Goal: Use online tool/utility

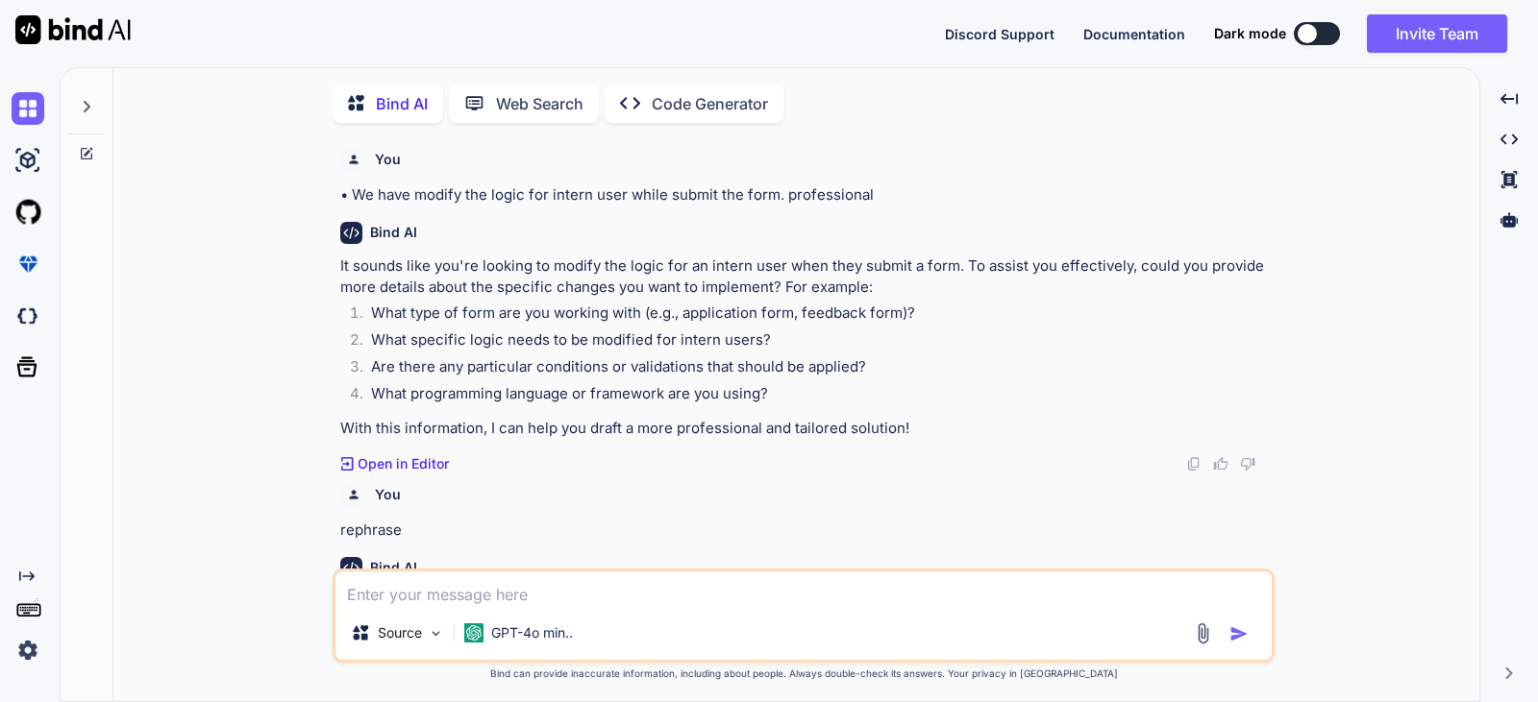
scroll to position [251, 0]
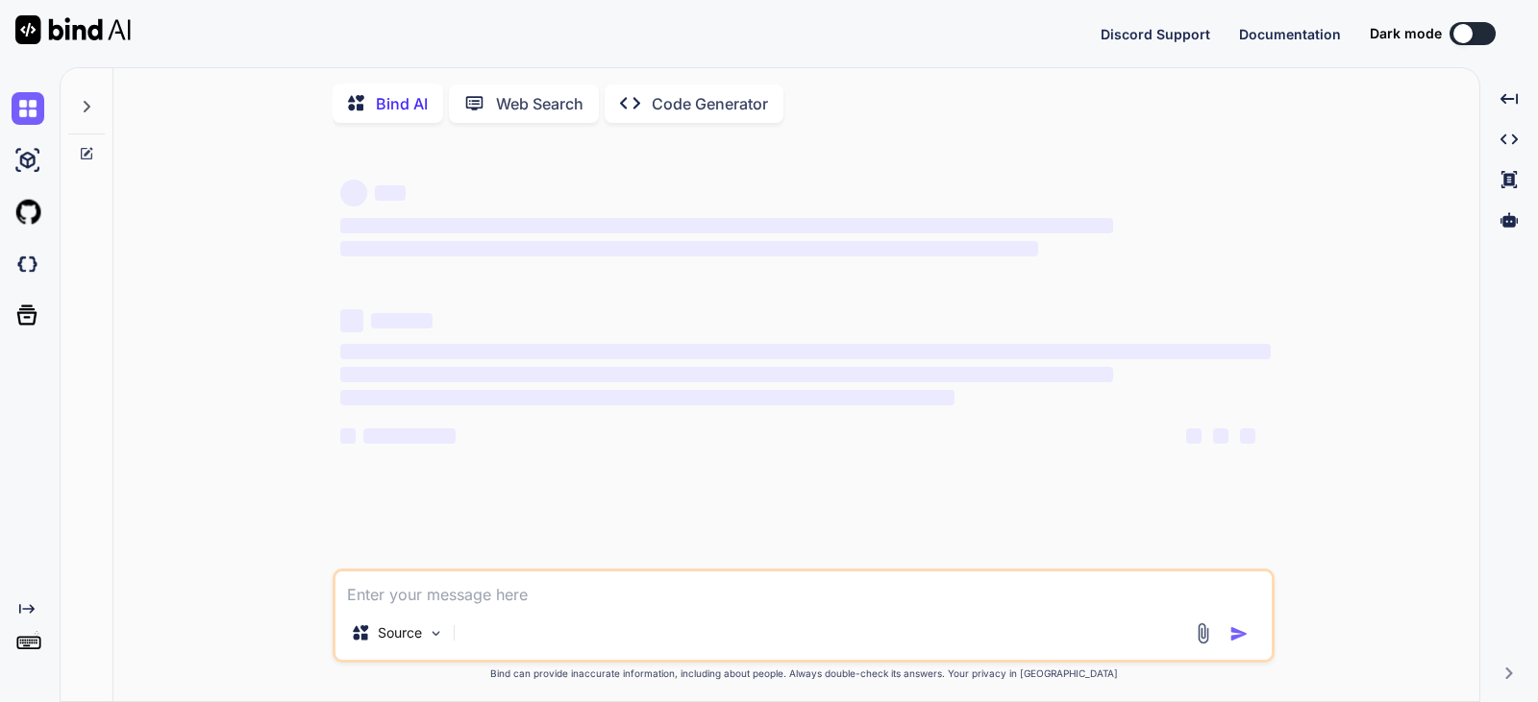
type textarea "finally, logged in and i am on landing page of Tiearpoint Dashboard."
type textarea "x"
click at [407, 593] on textarea "finally, logged in and i am on landing page of Tiearpoint Dashboard." at bounding box center [803, 589] width 936 height 35
click at [847, 603] on textarea "finally, logged in and i am on landing page of Tiearpoint Dashboard." at bounding box center [803, 589] width 936 height 35
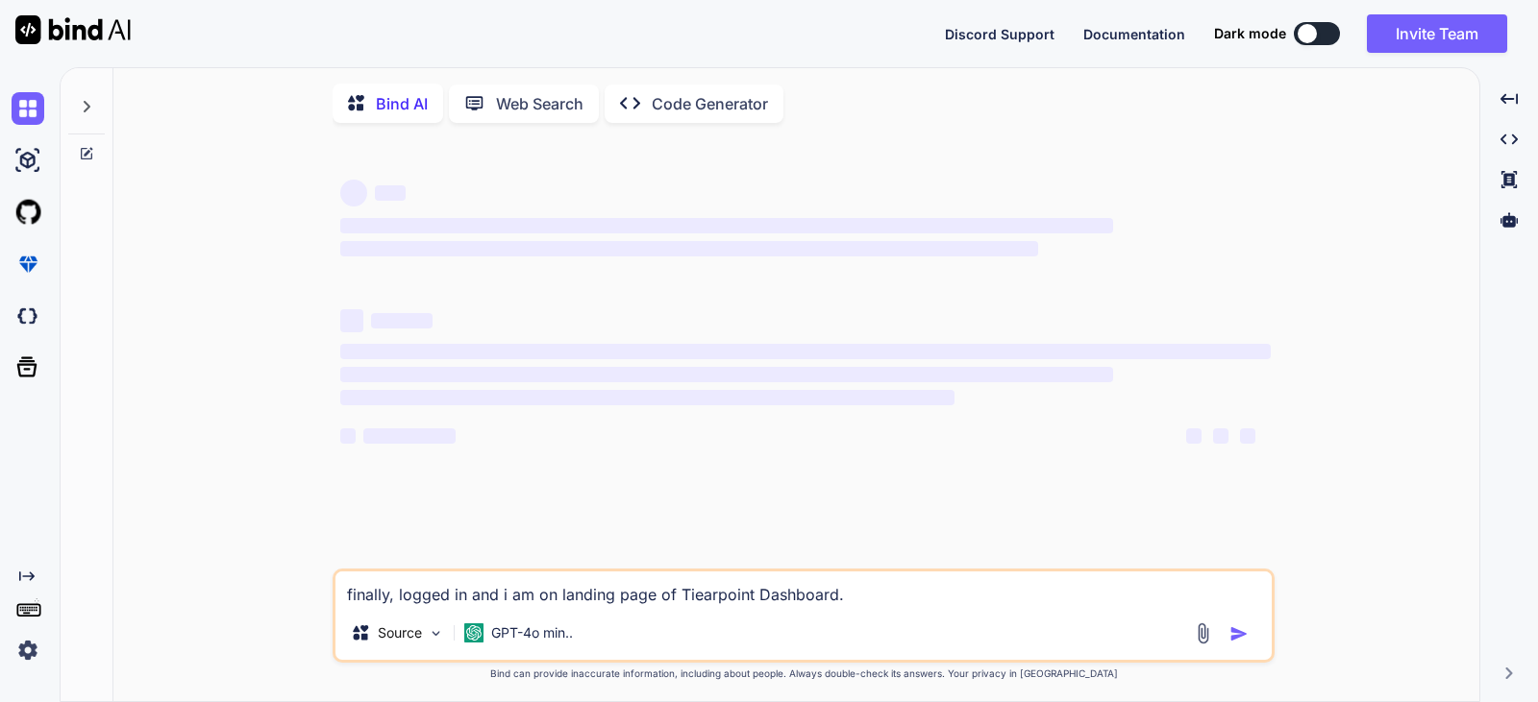
click at [834, 606] on textarea "finally, logged in and i am on landing page of Tiearpoint Dashboard." at bounding box center [803, 589] width 936 height 35
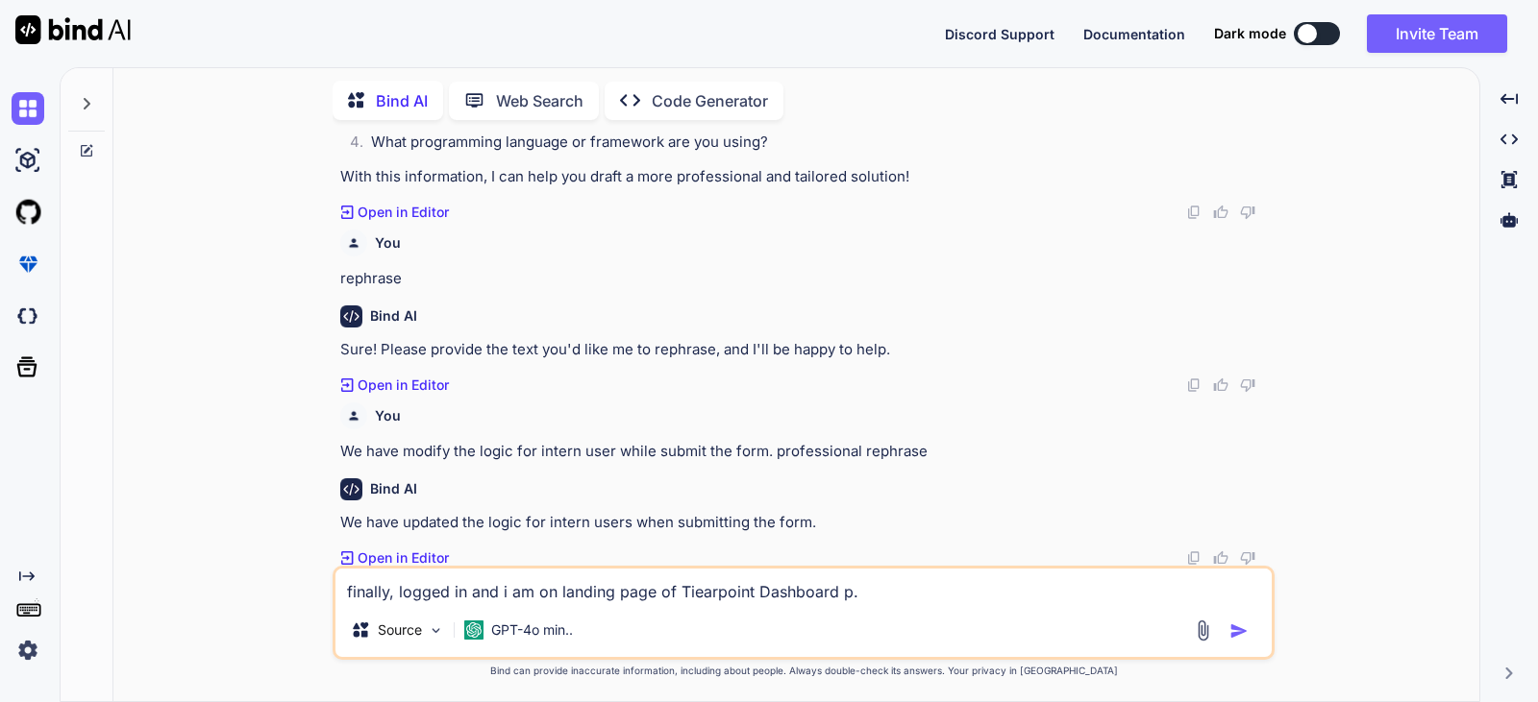
scroll to position [251, 0]
type textarea "finally, logged in and i am on landing page of Tiearpoint Dashboard page. rephr…"
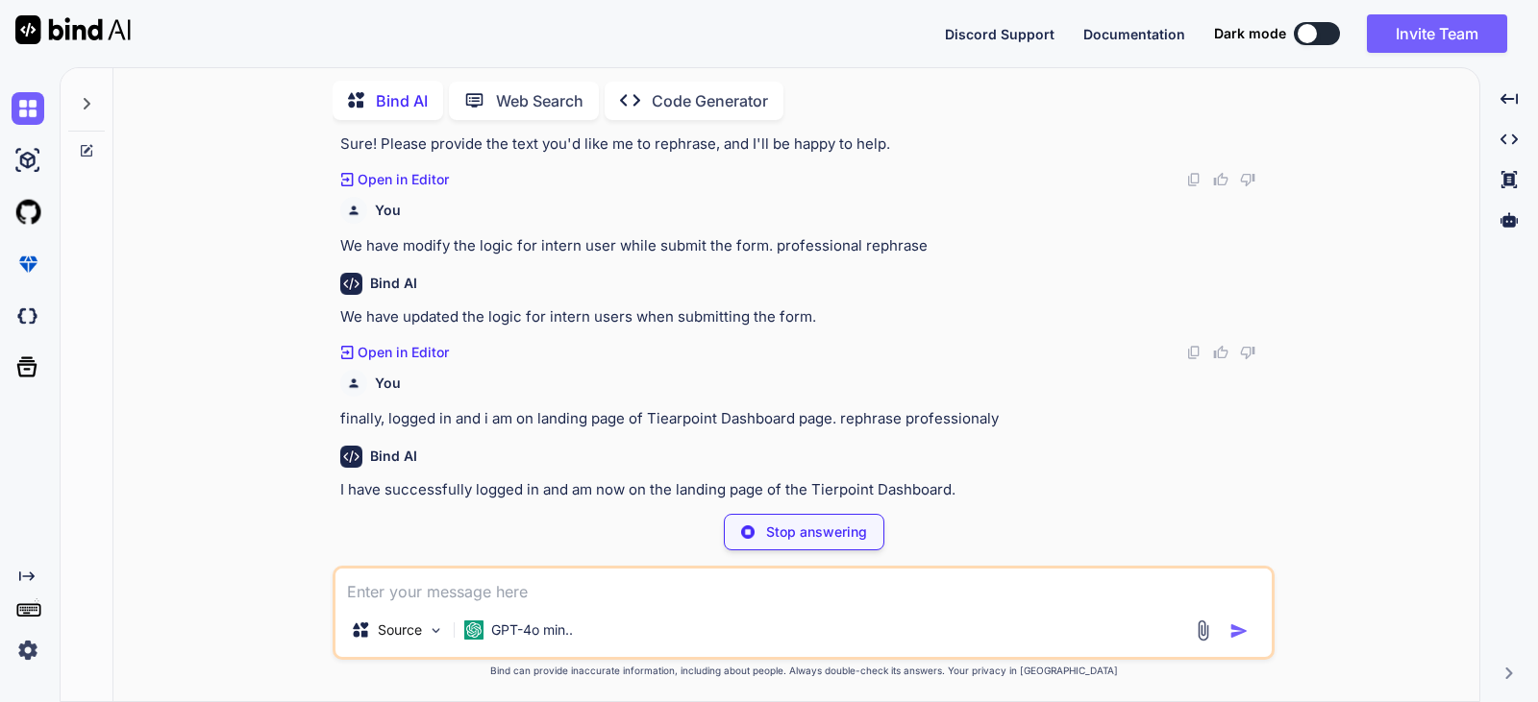
scroll to position [424, 0]
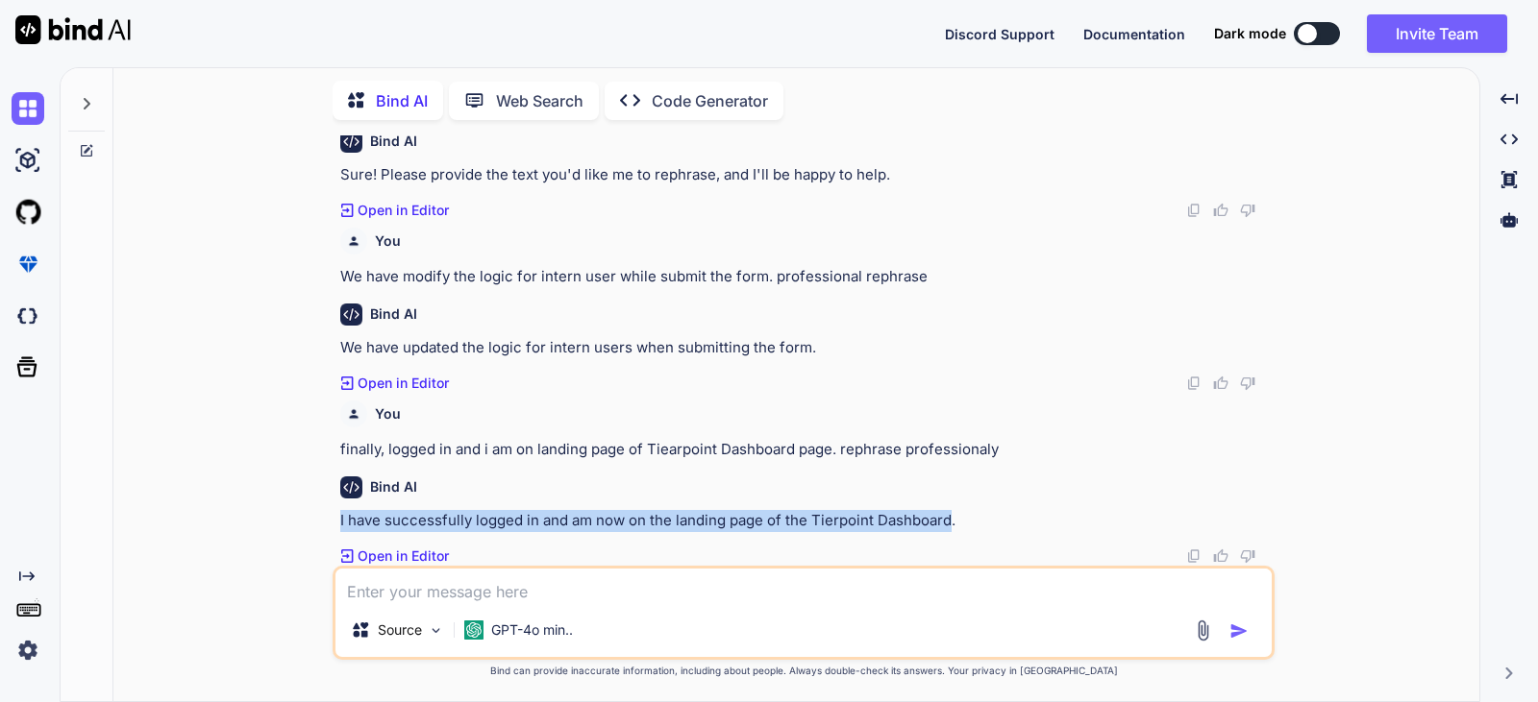
drag, startPoint x: 361, startPoint y: 517, endPoint x: 949, endPoint y: 528, distance: 587.3
click at [949, 528] on p "I have successfully logged in and am now on the landing page of the Tierpoint D…" at bounding box center [805, 521] width 930 height 22
copy p "I have successfully logged in and am now on the landing page of the Tierpoint D…"
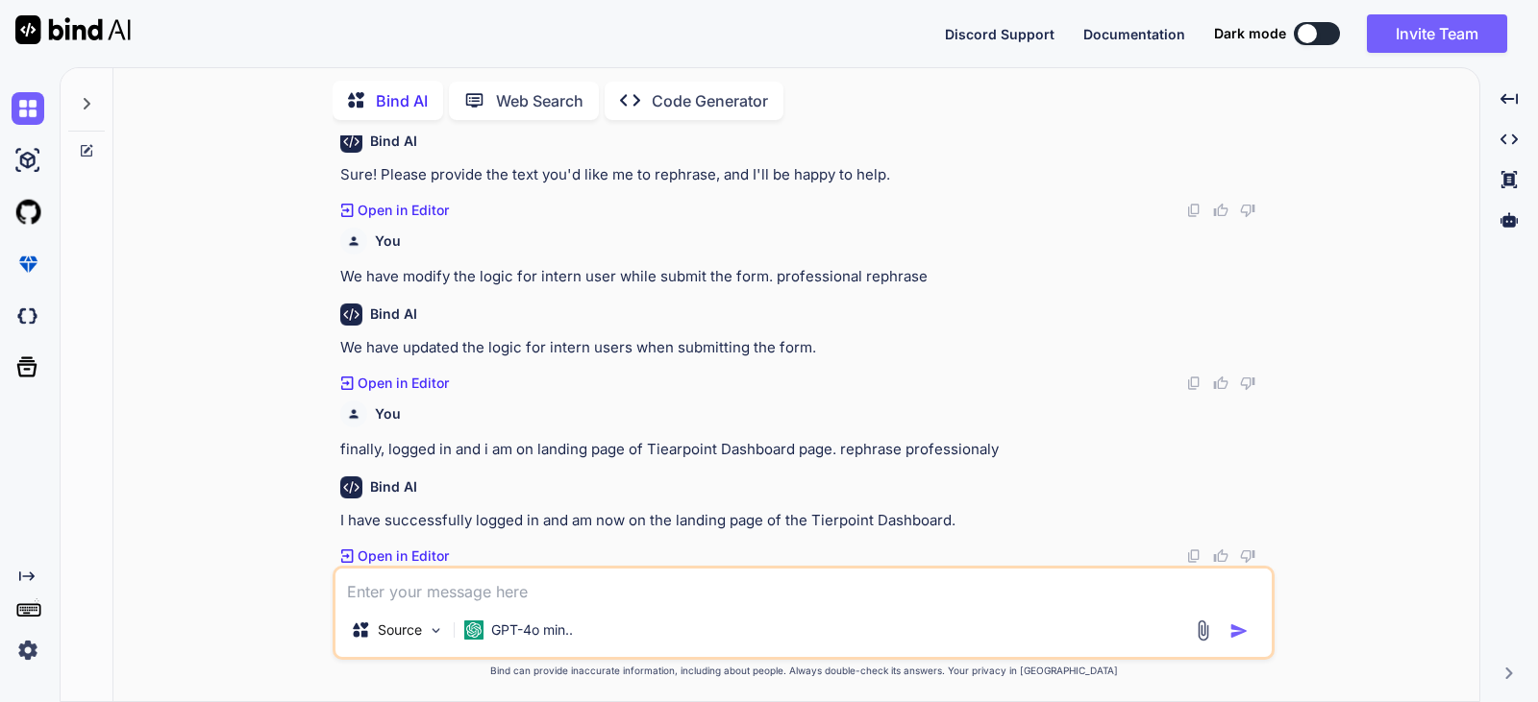
click at [604, 598] on textarea at bounding box center [803, 586] width 936 height 35
paste textarea "I have successfully logged in"
type textarea "I have successfully logged in. rephrase"
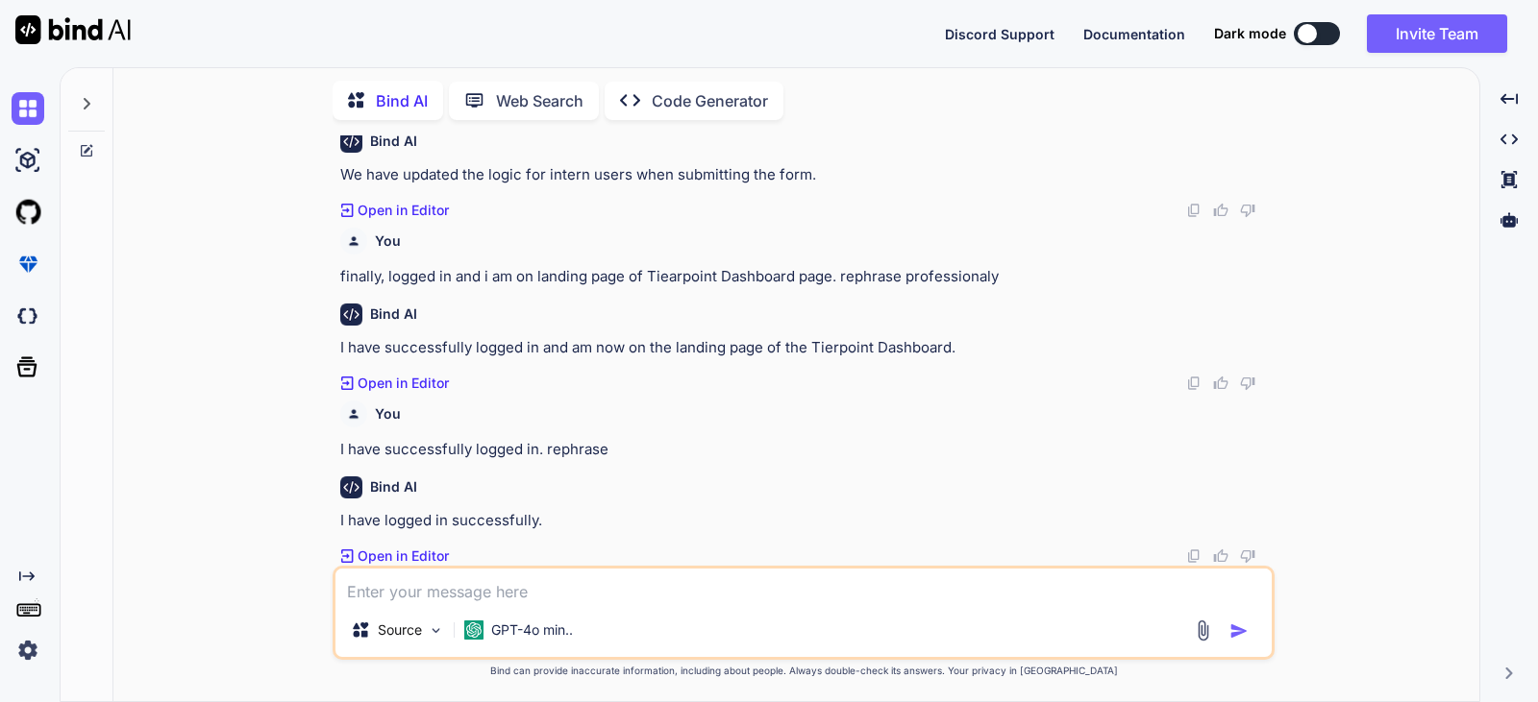
scroll to position [597, 0]
drag, startPoint x: 535, startPoint y: 519, endPoint x: 284, endPoint y: 521, distance: 250.8
click at [284, 521] on div "You • We have modify the logic for intern user while submit the form. professio…" at bounding box center [804, 419] width 1350 height 566
copy p "I have logged in successfully"
